Goal: Task Accomplishment & Management: Complete application form

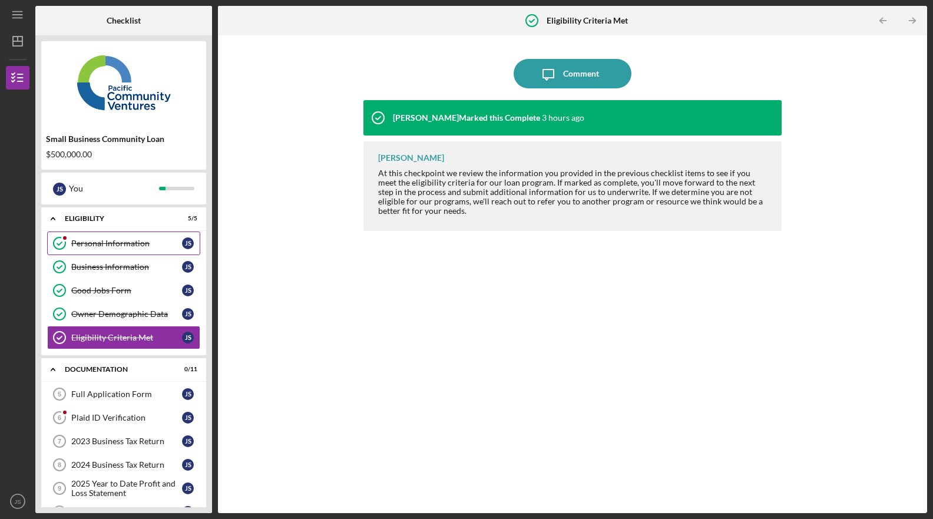
click at [158, 245] on div "Personal Information" at bounding box center [126, 242] width 111 height 9
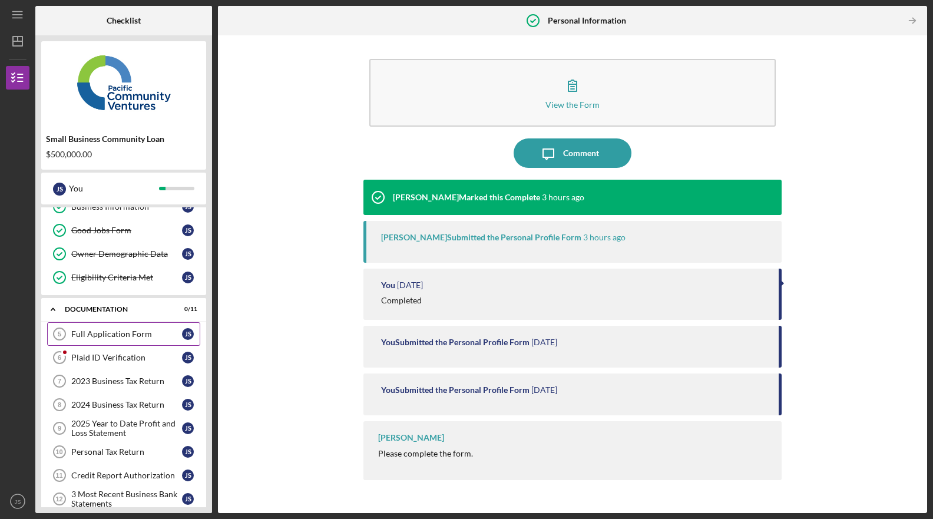
scroll to position [85, 0]
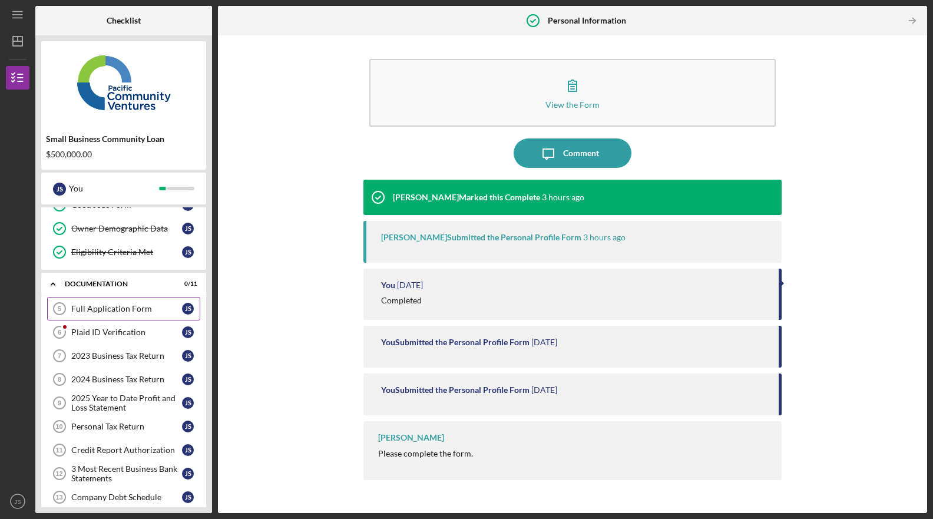
click at [100, 310] on div "Full Application Form" at bounding box center [126, 308] width 111 height 9
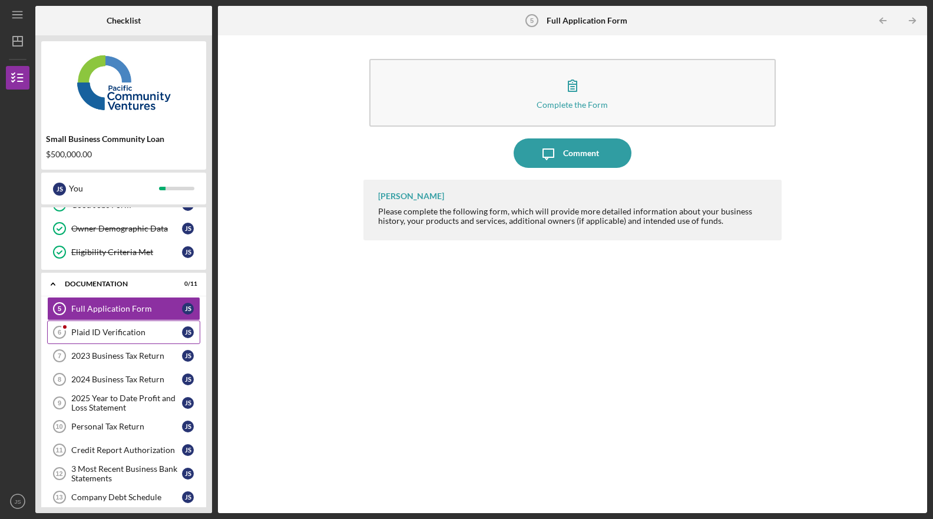
click at [127, 329] on div "Plaid ID Verification" at bounding box center [126, 331] width 111 height 9
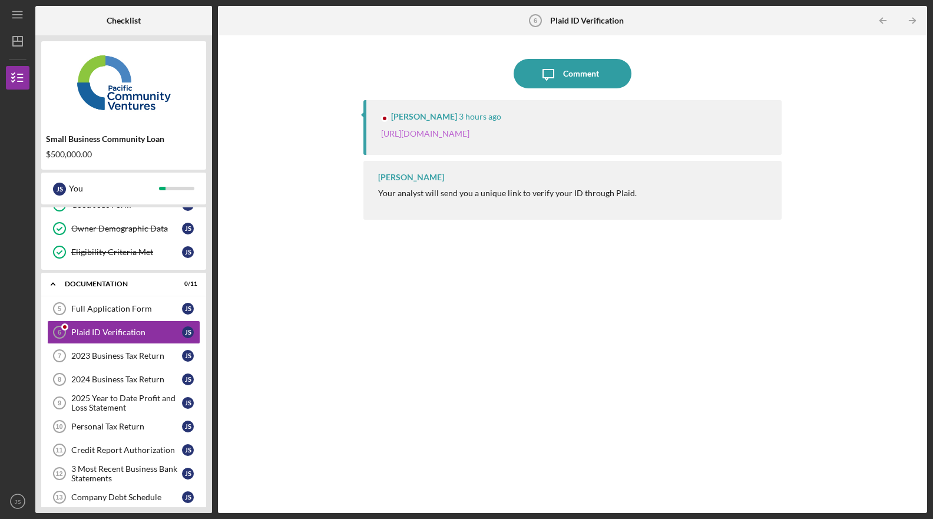
click at [469, 136] on link "https://verify.plaid.com/verify/idv_8LMJGCRbr1yMAh?key=d5300426f817bbd29608e2b2…" at bounding box center [425, 133] width 88 height 10
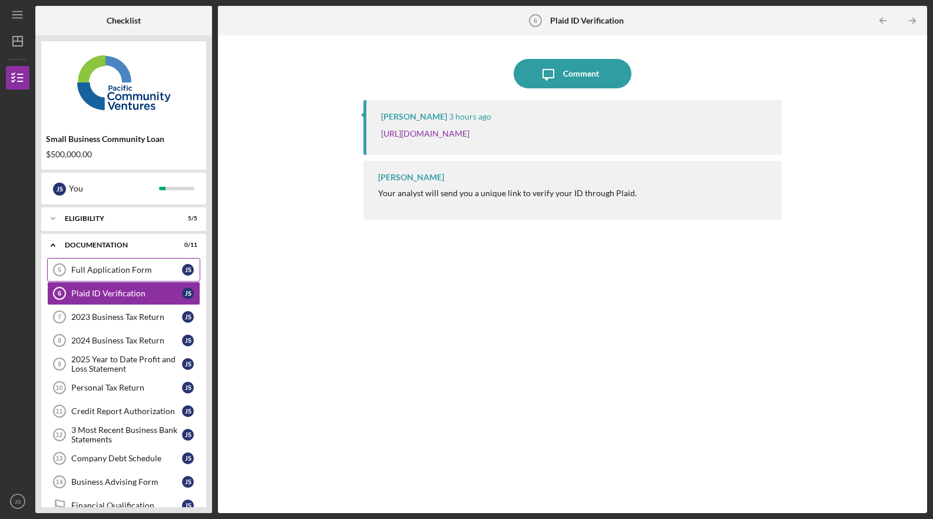
click at [155, 275] on link "Full Application Form 5 Full Application Form J S" at bounding box center [123, 270] width 153 height 24
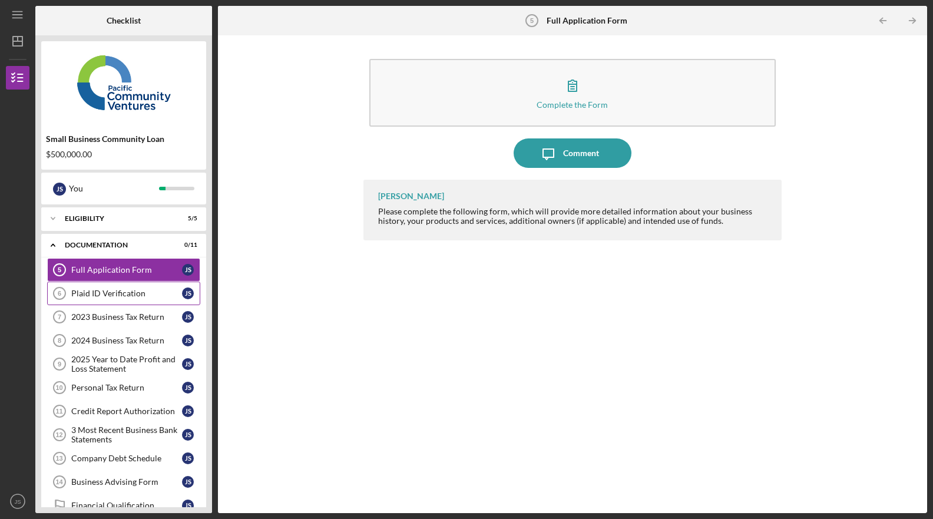
click at [151, 296] on div "Plaid ID Verification" at bounding box center [126, 292] width 111 height 9
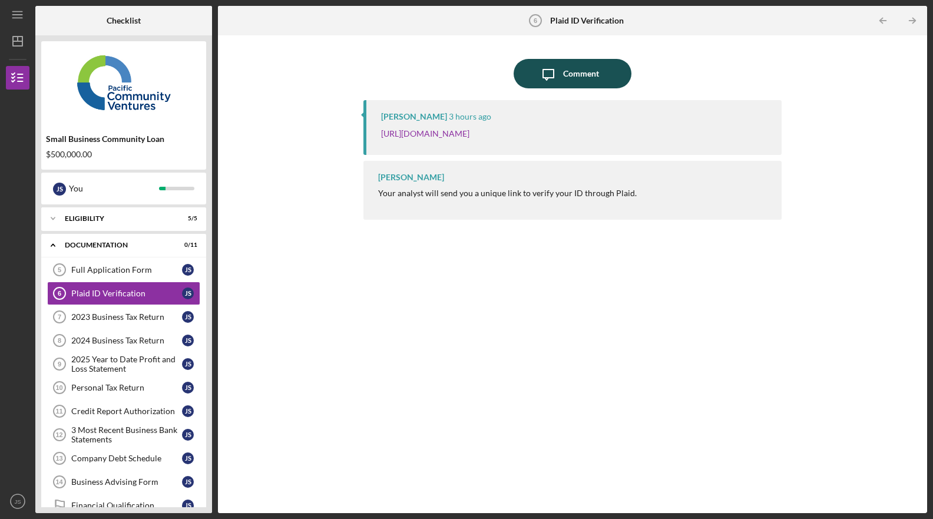
click at [584, 70] on div "Comment" at bounding box center [581, 73] width 36 height 29
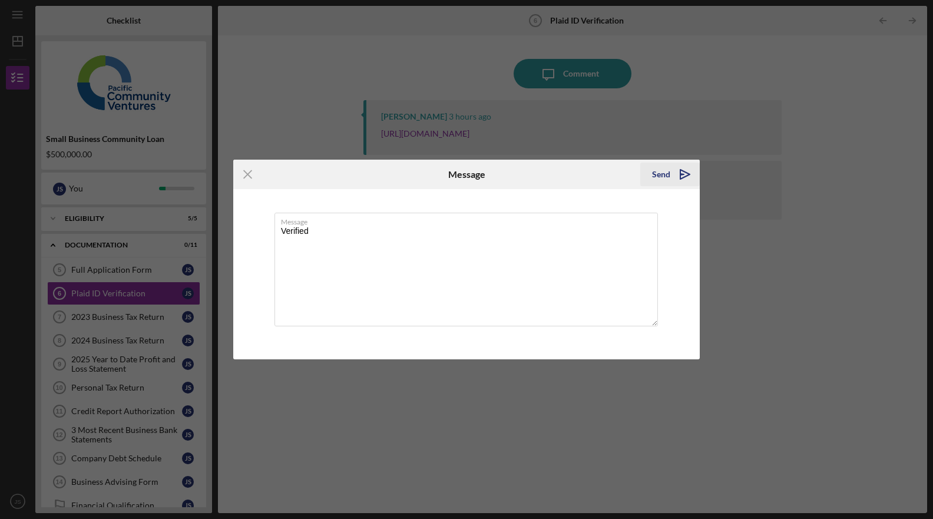
type textarea "Verified"
click at [686, 176] on polygon "submit" at bounding box center [684, 174] width 9 height 9
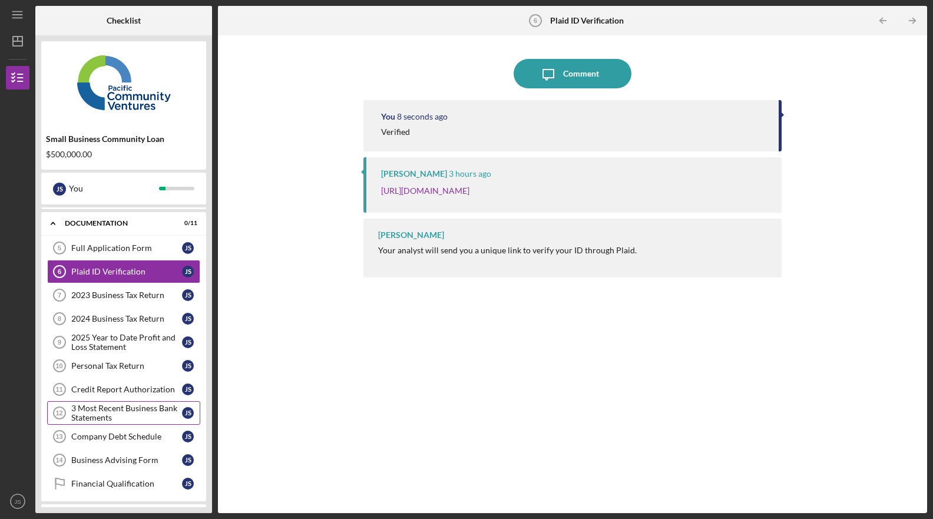
scroll to position [75, 0]
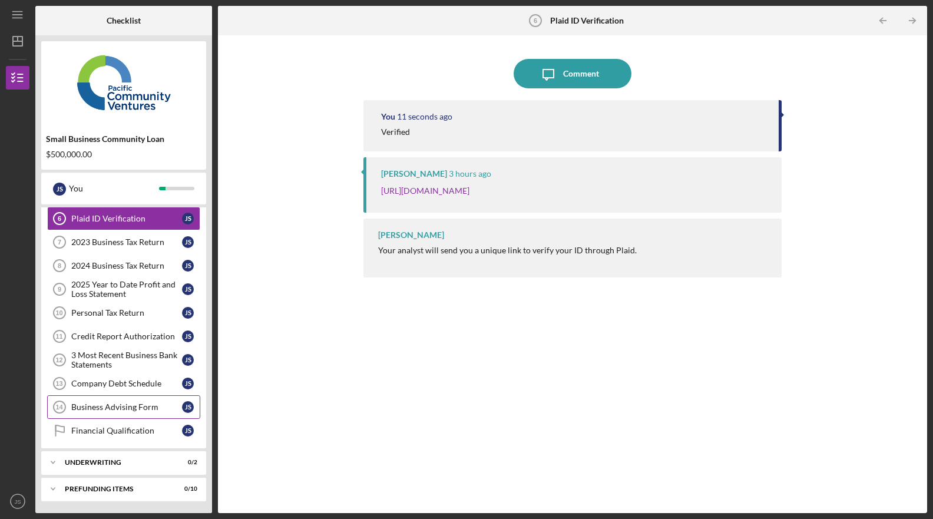
click at [147, 410] on div "Business Advising Form" at bounding box center [126, 406] width 111 height 9
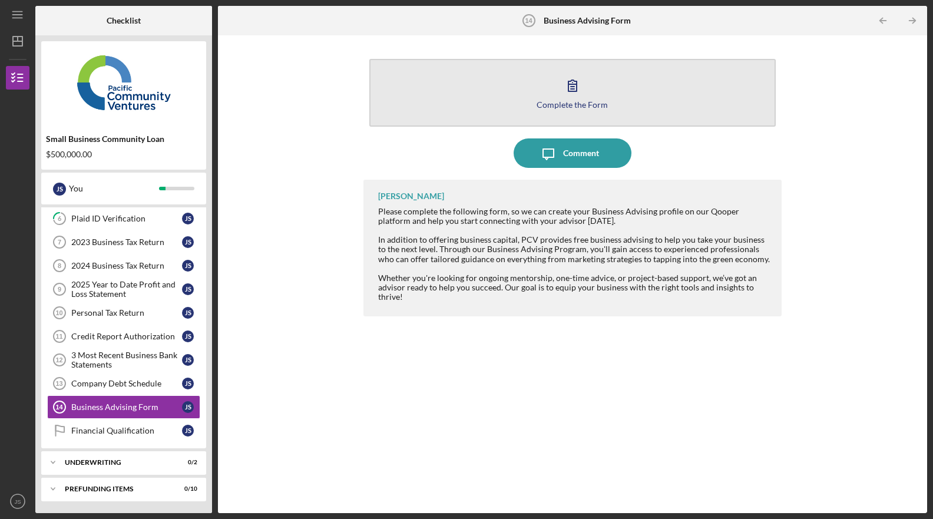
click at [622, 104] on button "Complete the Form Form" at bounding box center [572, 93] width 406 height 68
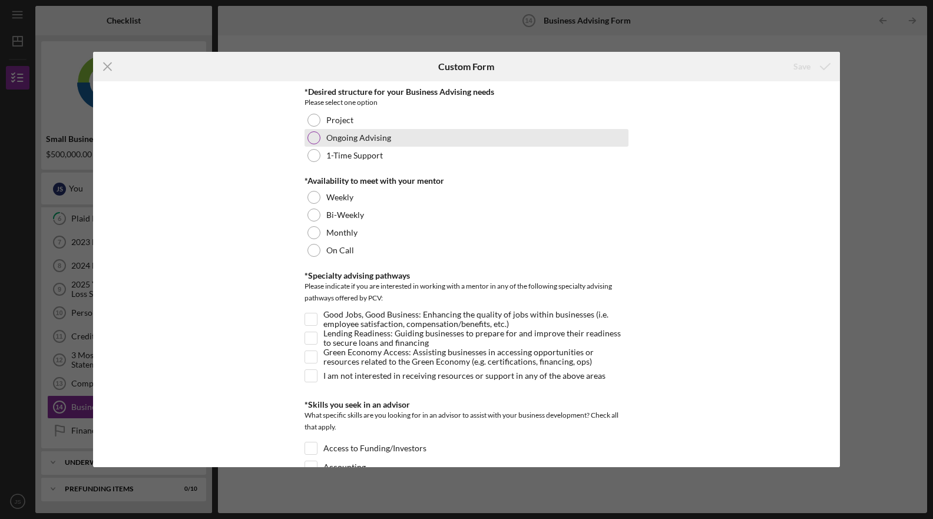
click at [357, 139] on label "Ongoing Advising" at bounding box center [358, 137] width 65 height 9
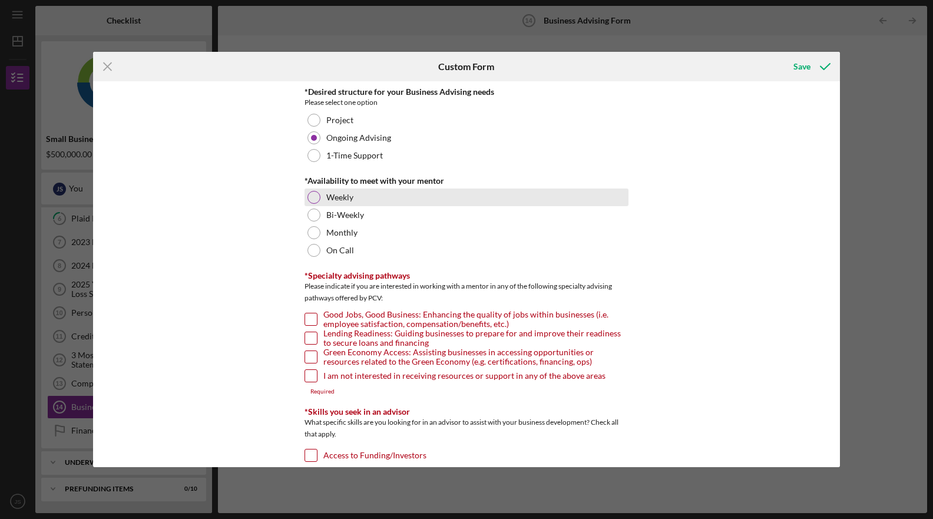
click at [334, 205] on div "Weekly" at bounding box center [466, 197] width 324 height 18
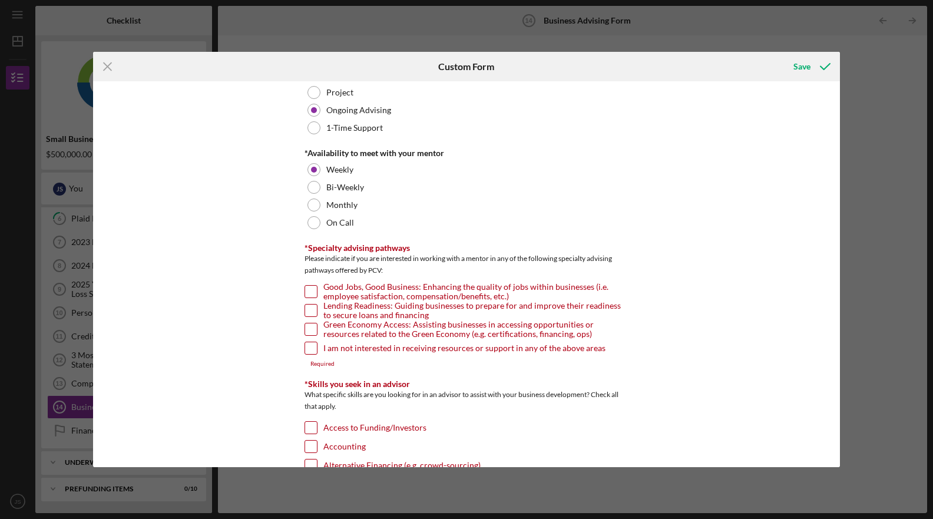
scroll to position [42, 0]
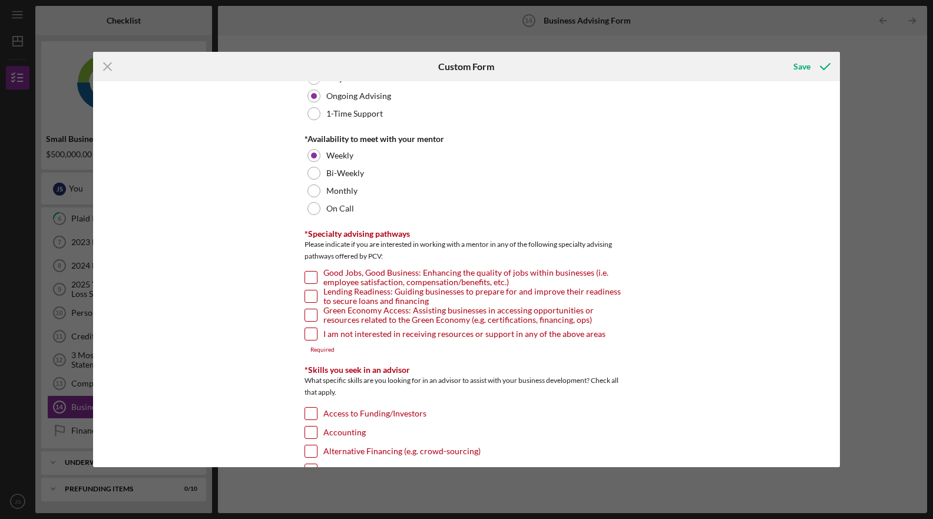
click at [311, 275] on input "Good Jobs, Good Business: Enhancing the quality of jobs within businesses (i.e.…" at bounding box center [311, 277] width 12 height 12
checkbox input "true"
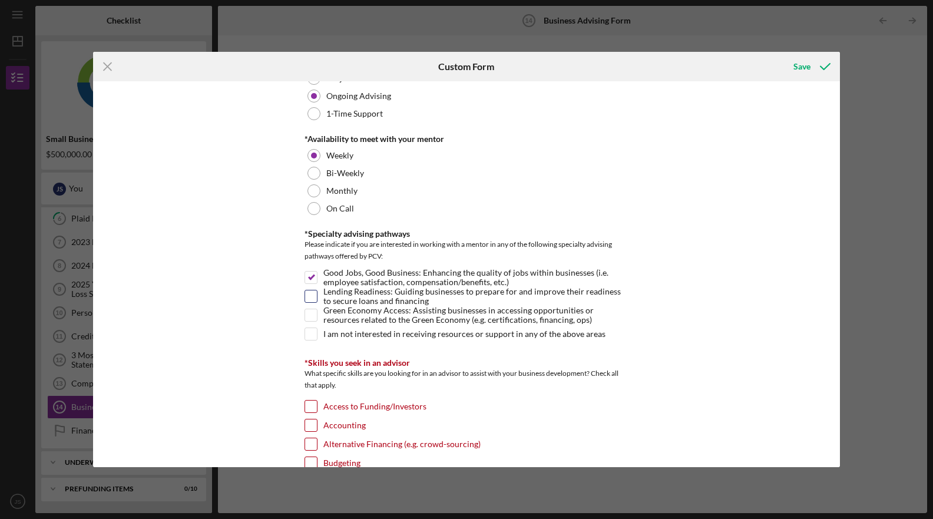
click at [309, 297] on input "Lending Readiness: Guiding businesses to prepare for and improve their readines…" at bounding box center [311, 296] width 12 height 12
checkbox input "true"
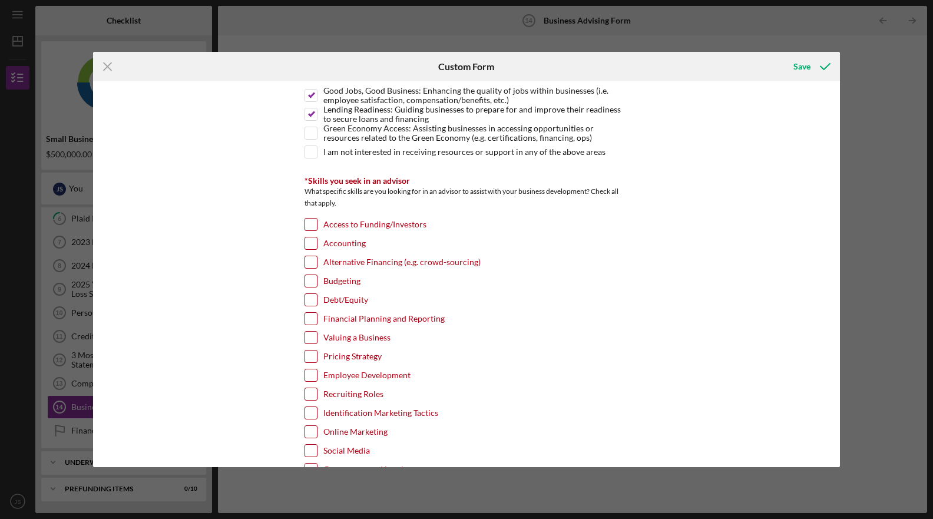
scroll to position [339, 0]
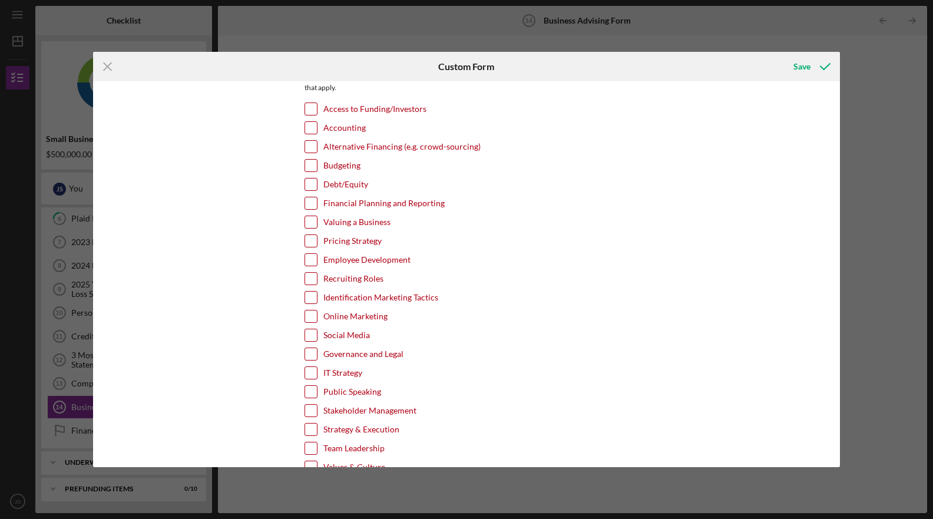
click at [309, 129] on input "Accounting" at bounding box center [311, 128] width 12 height 12
checkbox input "true"
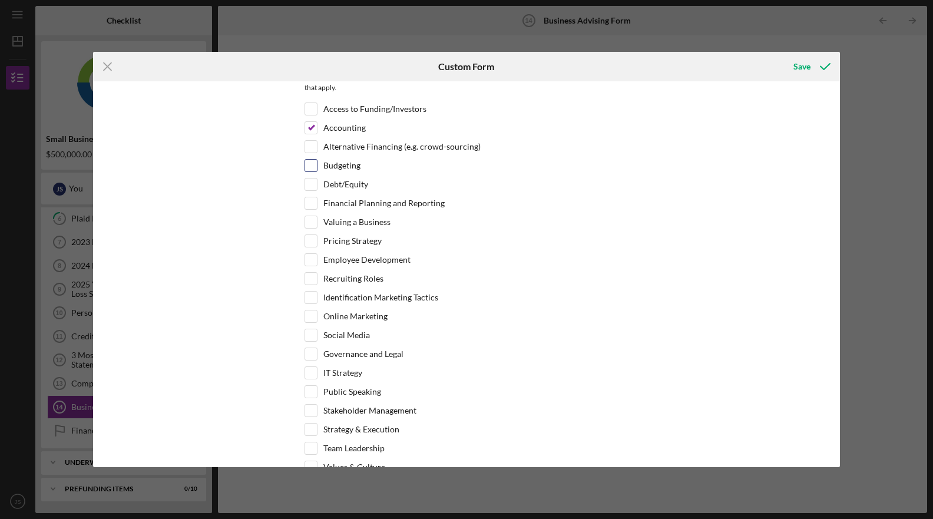
click at [311, 167] on input "Budgeting" at bounding box center [311, 166] width 12 height 12
checkbox input "true"
click at [310, 188] on input "Debt/Equity" at bounding box center [311, 184] width 12 height 12
checkbox input "true"
click at [311, 203] on input "Financial Planning and Reporting" at bounding box center [311, 203] width 12 height 12
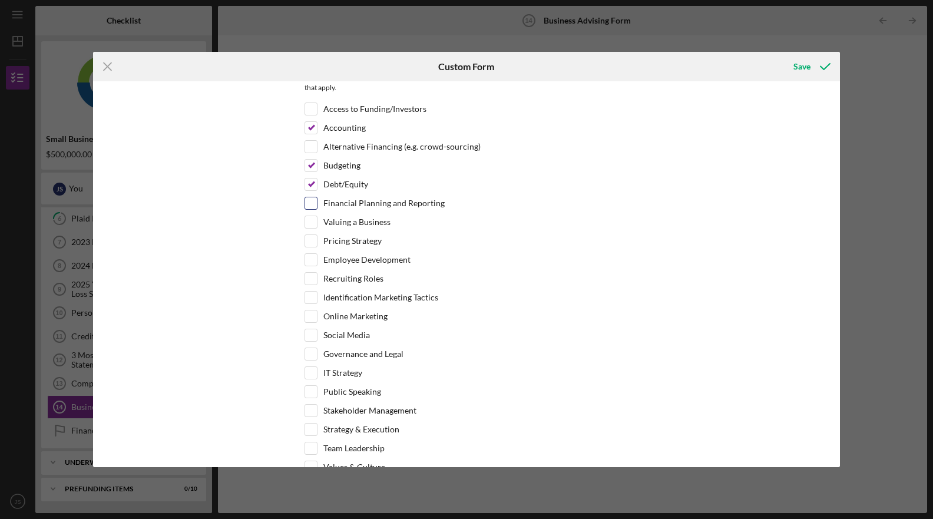
checkbox input "true"
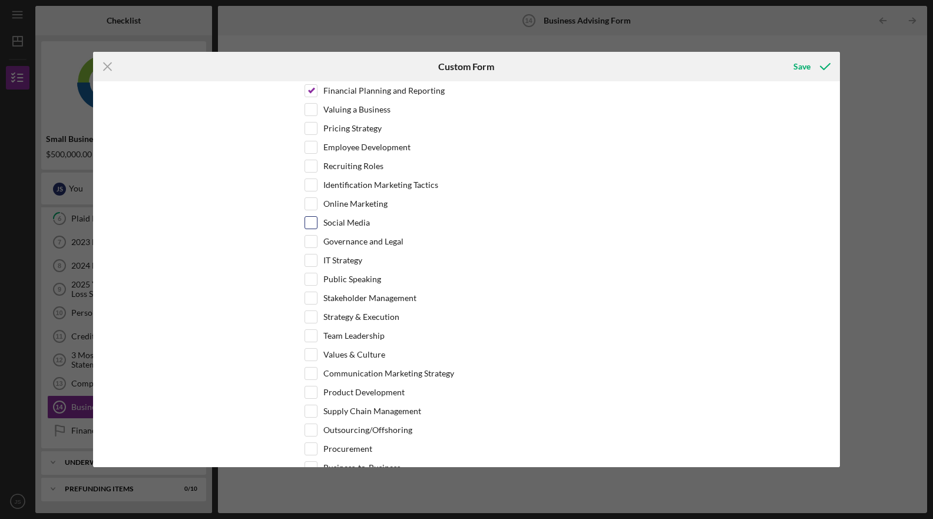
scroll to position [494, 0]
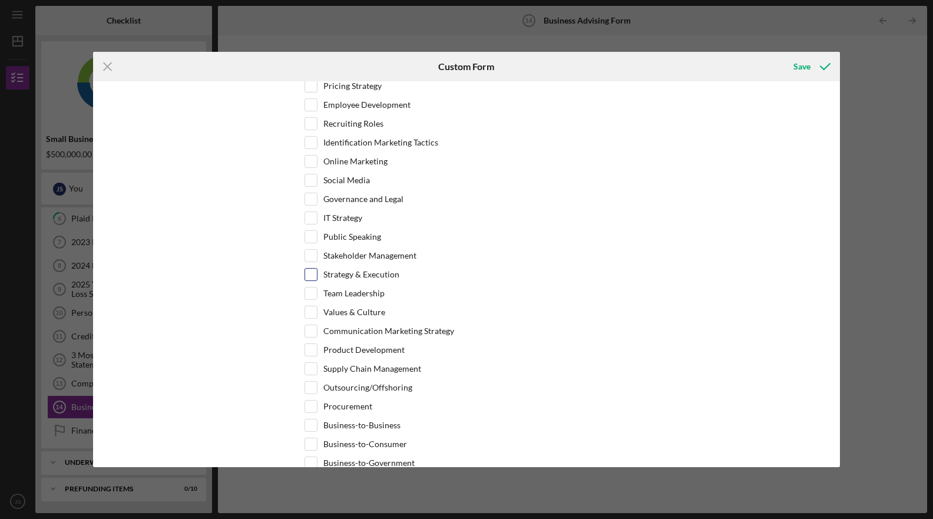
click at [316, 273] on div "Strategy & Execution" at bounding box center [466, 277] width 324 height 19
click at [312, 270] on input "Strategy & Execution" at bounding box center [311, 274] width 12 height 12
checkbox input "true"
click at [306, 292] on input "Team Leadership" at bounding box center [311, 293] width 12 height 12
click at [310, 297] on input "Team Leadership" at bounding box center [311, 293] width 12 height 12
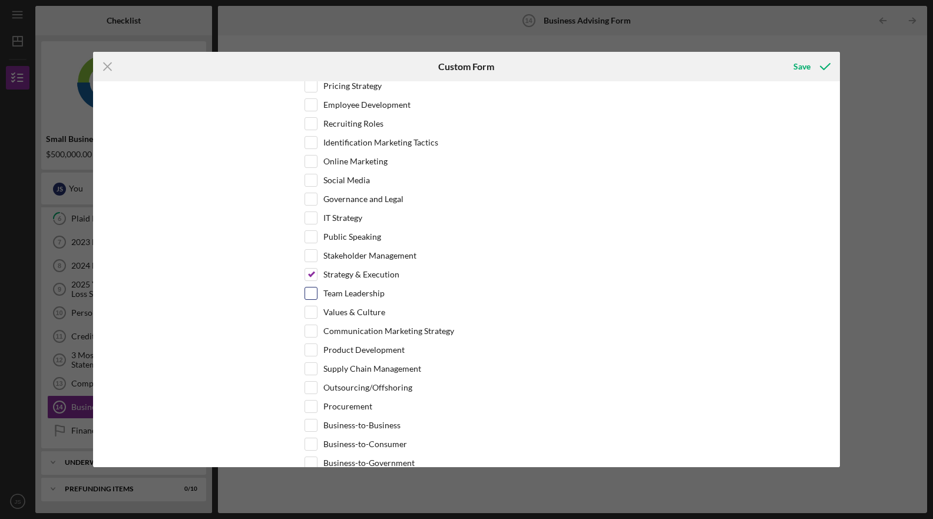
click at [308, 291] on input "Team Leadership" at bounding box center [311, 293] width 12 height 12
checkbox input "true"
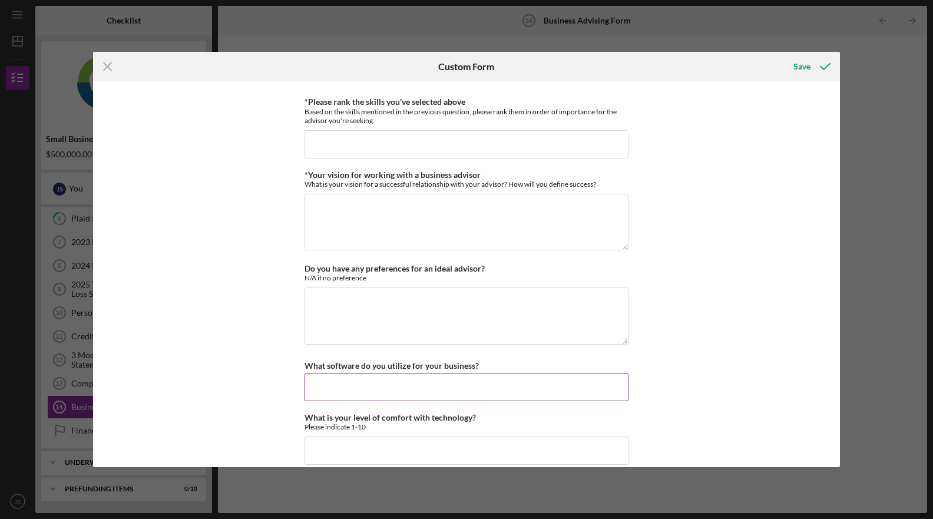
scroll to position [1011, 0]
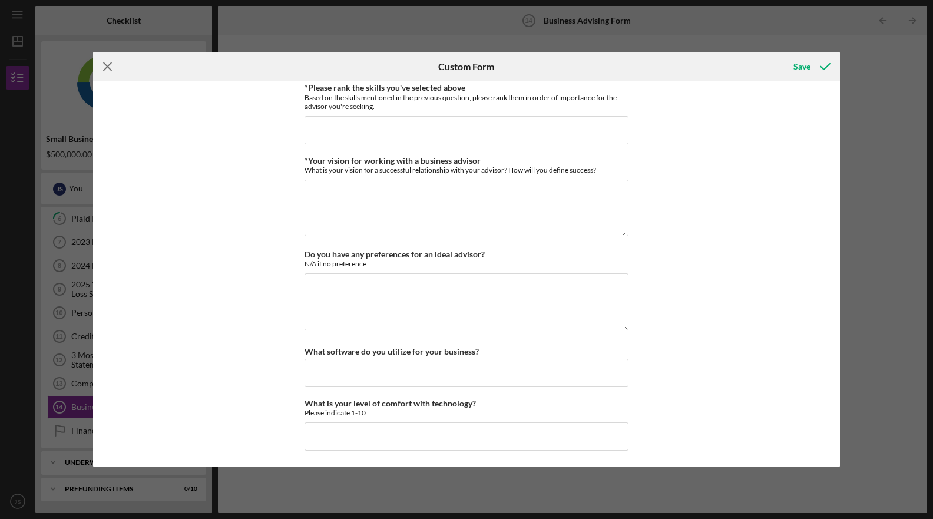
click at [115, 65] on icon "Icon/Menu Close" at bounding box center [107, 66] width 29 height 29
